Goal: Task Accomplishment & Management: Use online tool/utility

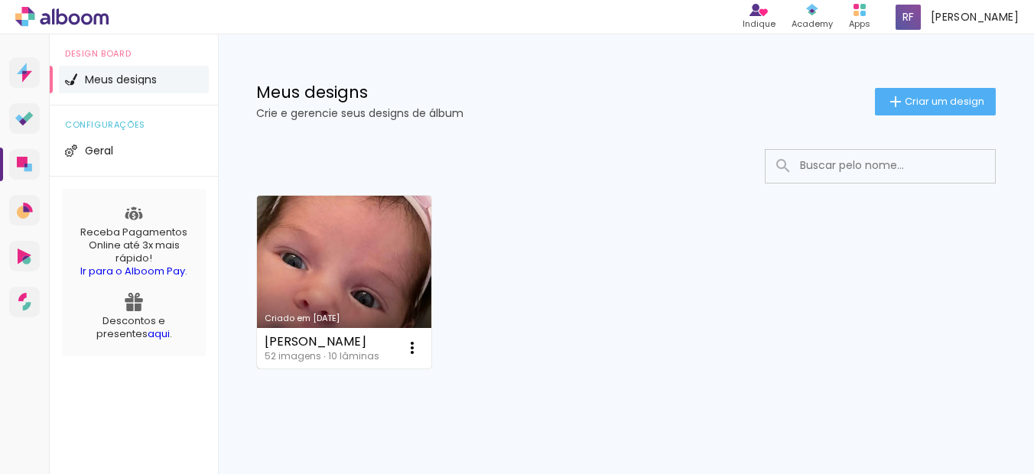
click at [351, 238] on link "Criado em [DATE]" at bounding box center [344, 282] width 174 height 173
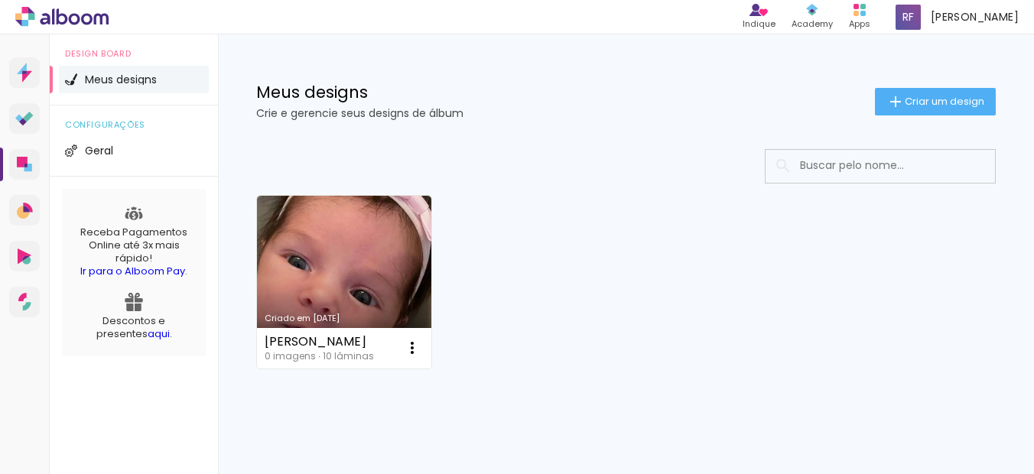
click at [608, 123] on div "Meus designs Crie e gerencie seus designs de álbum Criar um design" at bounding box center [626, 83] width 816 height 99
click at [666, 233] on div "Criado em 20/08/25 DANIELA SARAIVA 0 imagens ∙ 10 lâminas Abrir Fazer uma cópia…" at bounding box center [625, 281] width 753 height 187
